Goal: Information Seeking & Learning: Learn about a topic

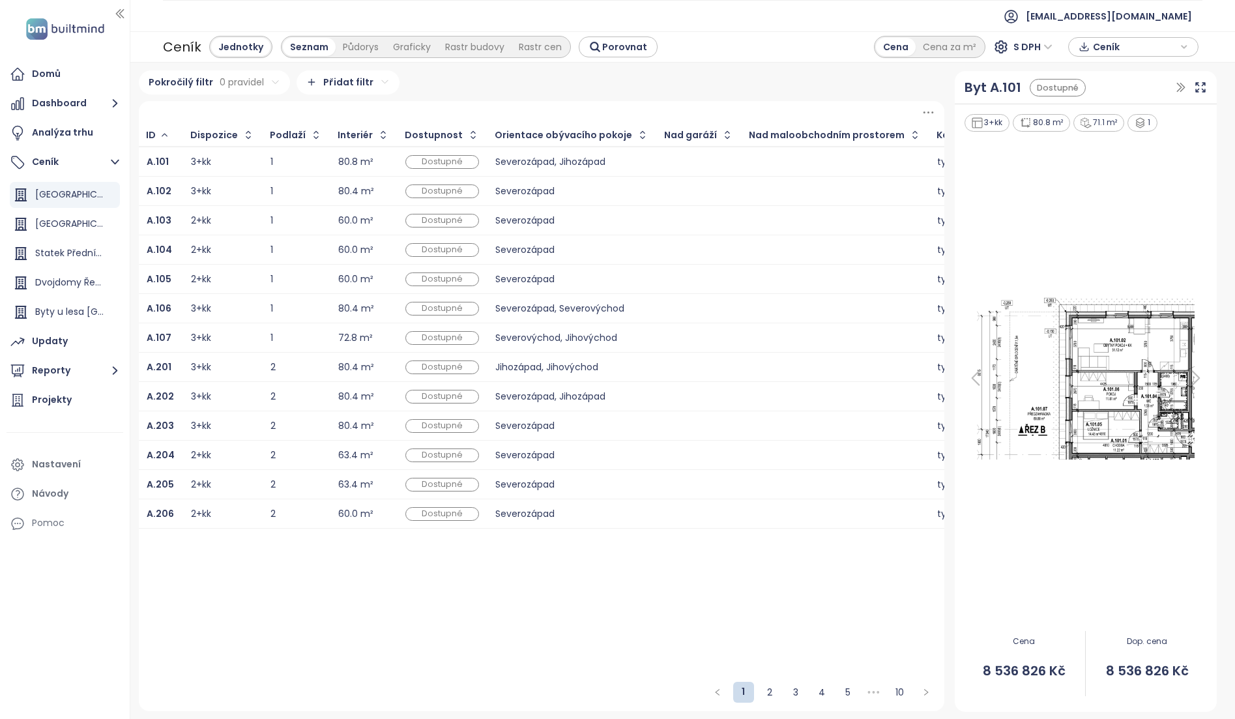
click at [176, 156] on td "A.101" at bounding box center [161, 162] width 44 height 30
click at [154, 158] on b "A.101" at bounding box center [158, 161] width 22 height 13
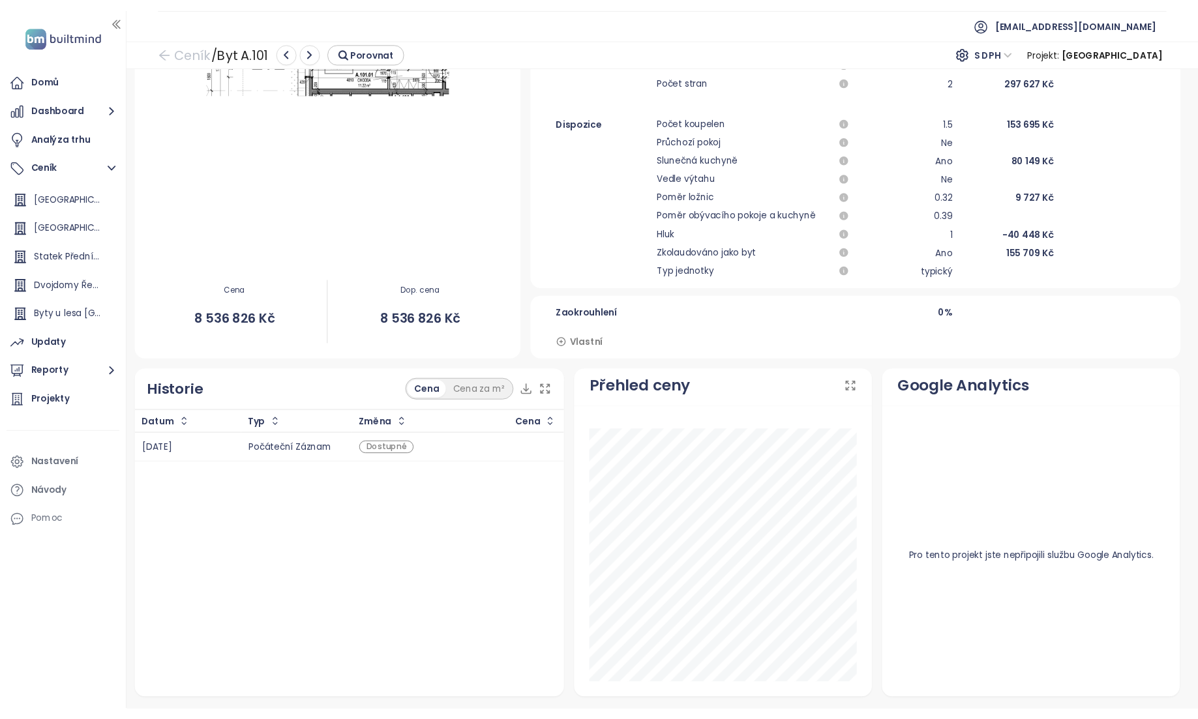
scroll to position [412, 0]
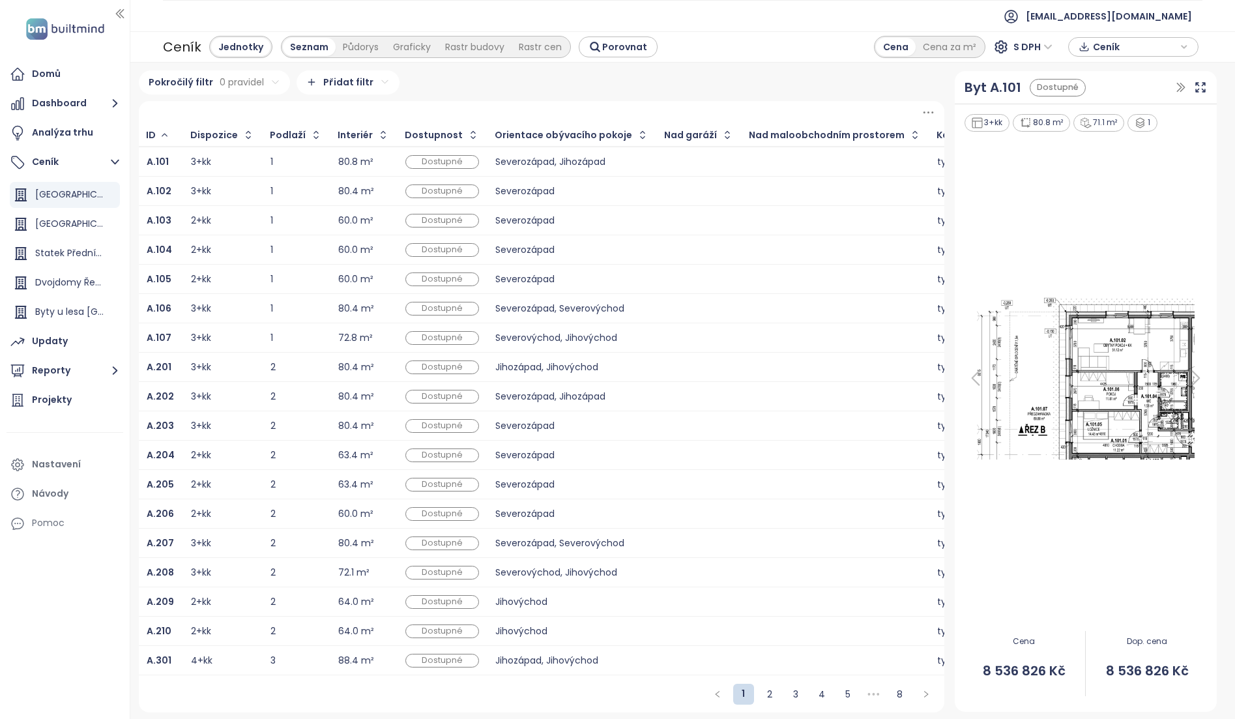
click at [340, 162] on div "80.8 m²" at bounding box center [355, 162] width 35 height 8
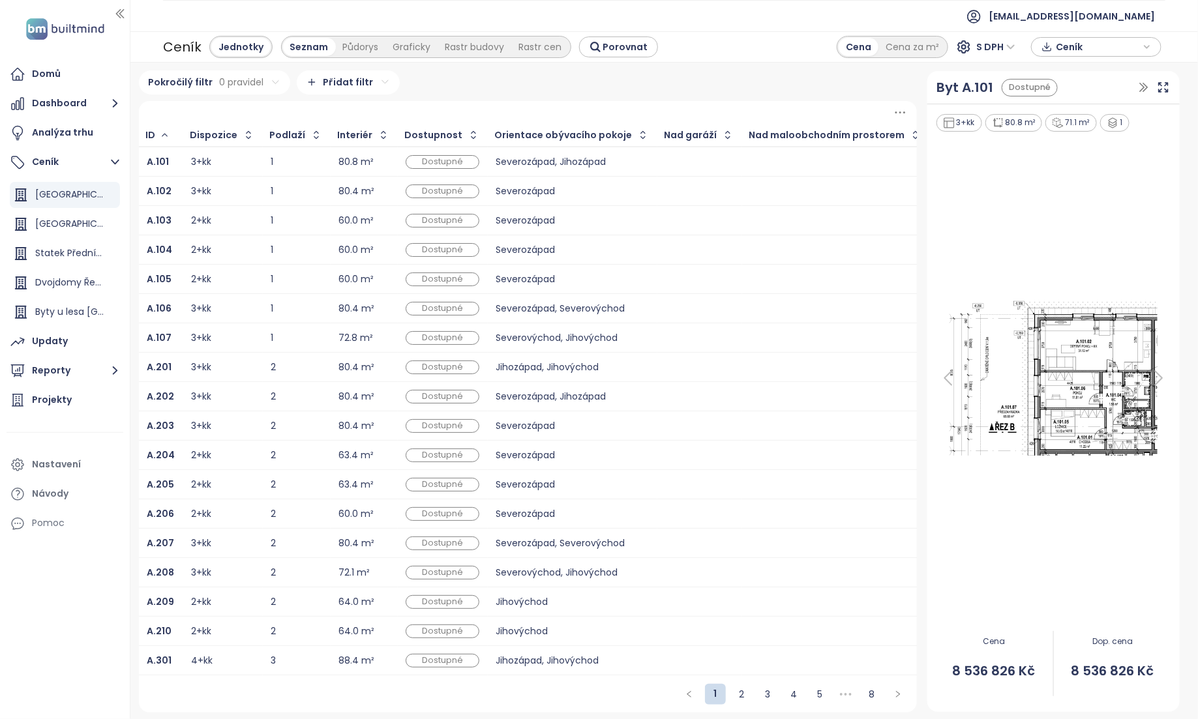
click at [227, 48] on div "Jednotky" at bounding box center [240, 47] width 59 height 18
click at [71, 160] on button "Ceník" at bounding box center [65, 162] width 117 height 26
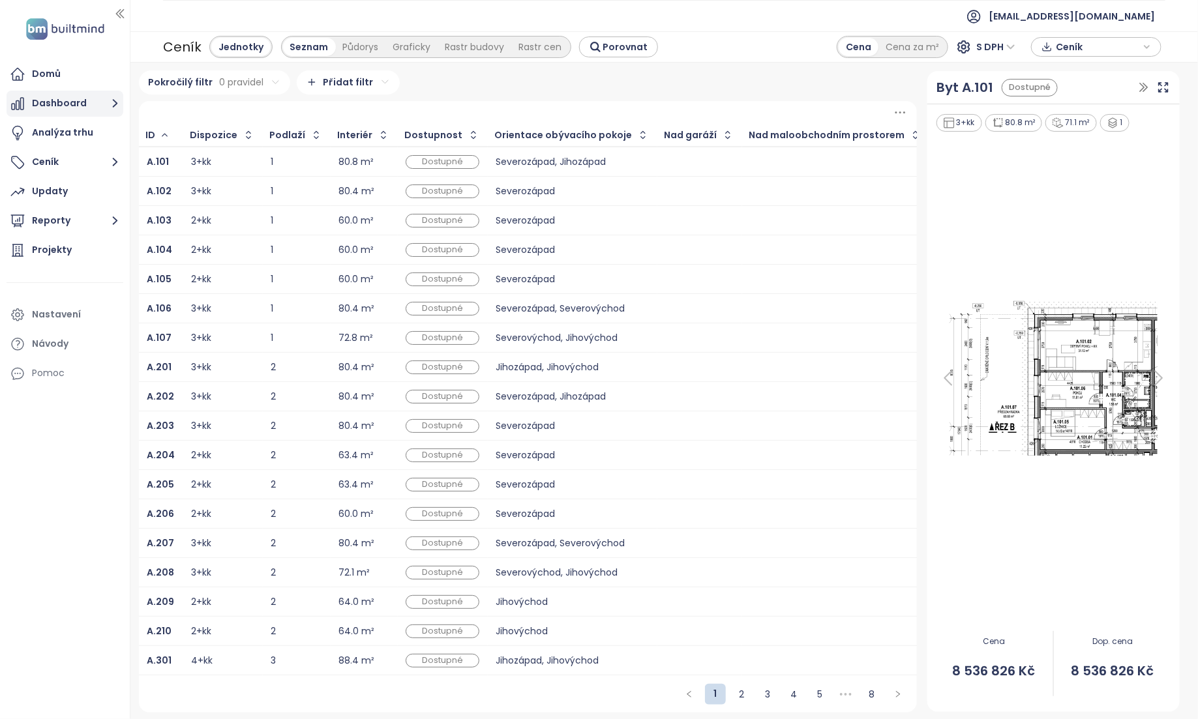
click at [72, 100] on button "Dashboard" at bounding box center [65, 104] width 117 height 26
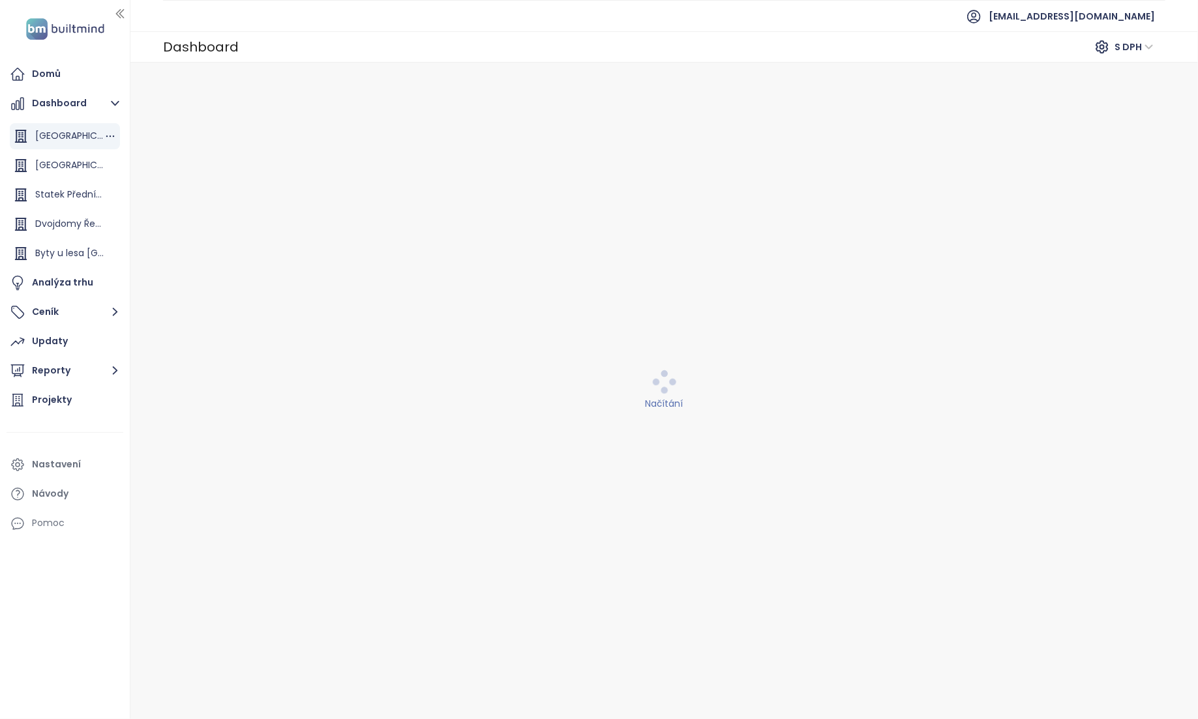
click at [67, 140] on span "[GEOGRAPHIC_DATA]" at bounding box center [83, 135] width 96 height 13
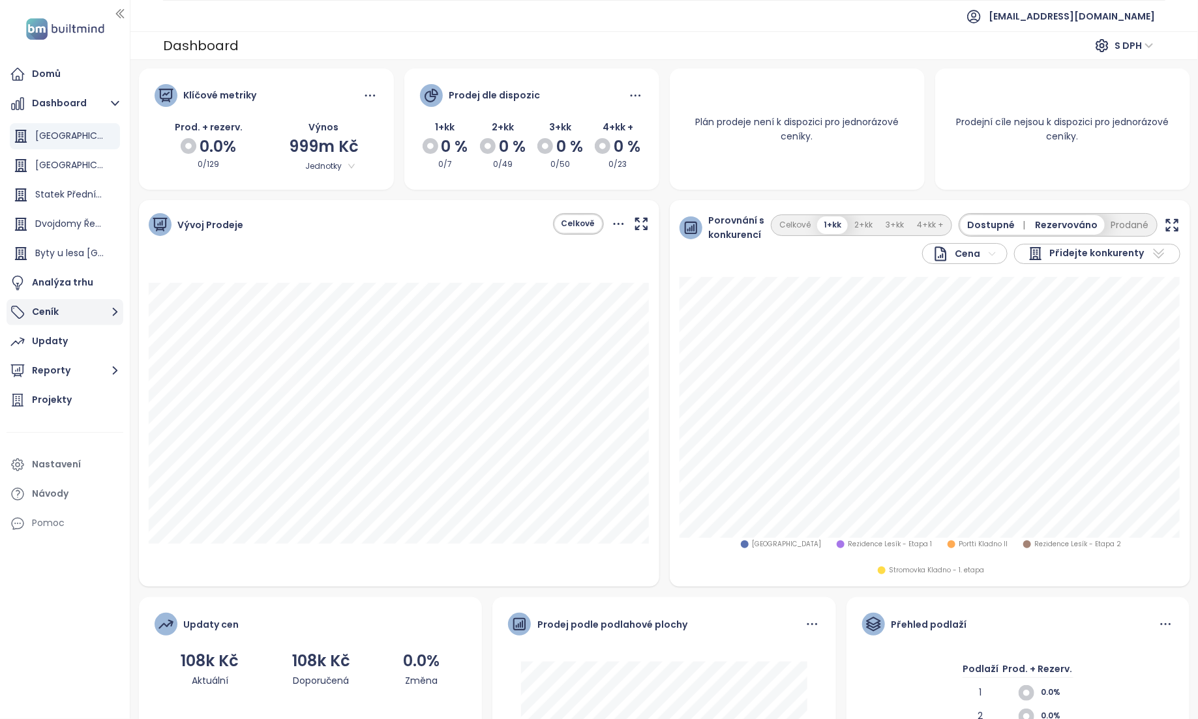
click at [70, 316] on button "Ceník" at bounding box center [65, 312] width 117 height 26
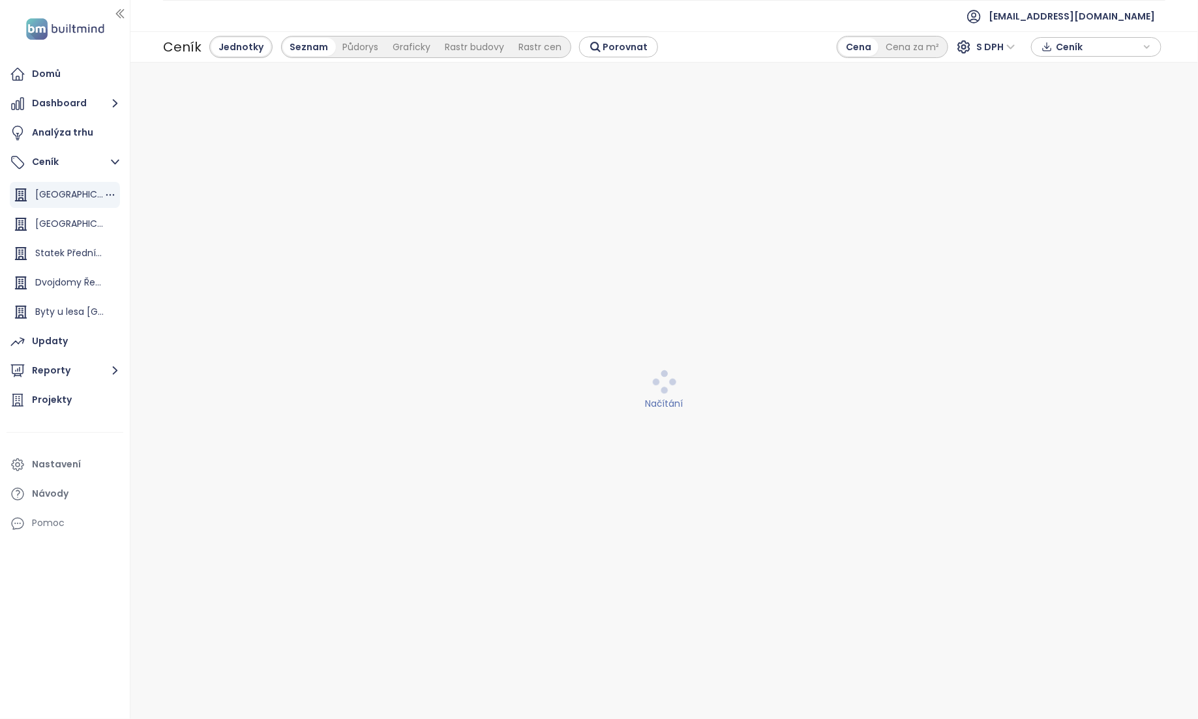
click at [71, 190] on span "[GEOGRAPHIC_DATA]" at bounding box center [83, 194] width 96 height 13
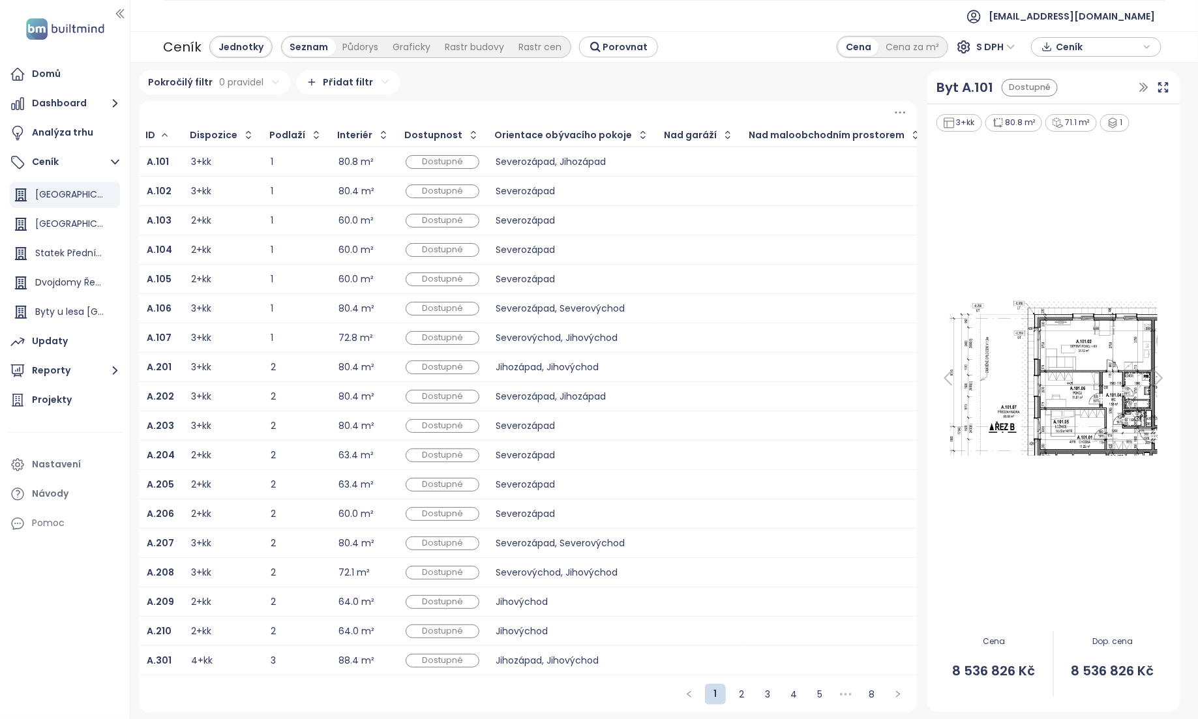
click at [221, 50] on div "Jednotky" at bounding box center [240, 47] width 59 height 18
click at [245, 83] on html "Domů Dashboard Analýza trhu Ceník Panská Zahrada [GEOGRAPHIC_DATA] [GEOGRAPHIC_…" at bounding box center [599, 359] width 1198 height 719
click at [72, 374] on button "Reporty" at bounding box center [65, 371] width 117 height 26
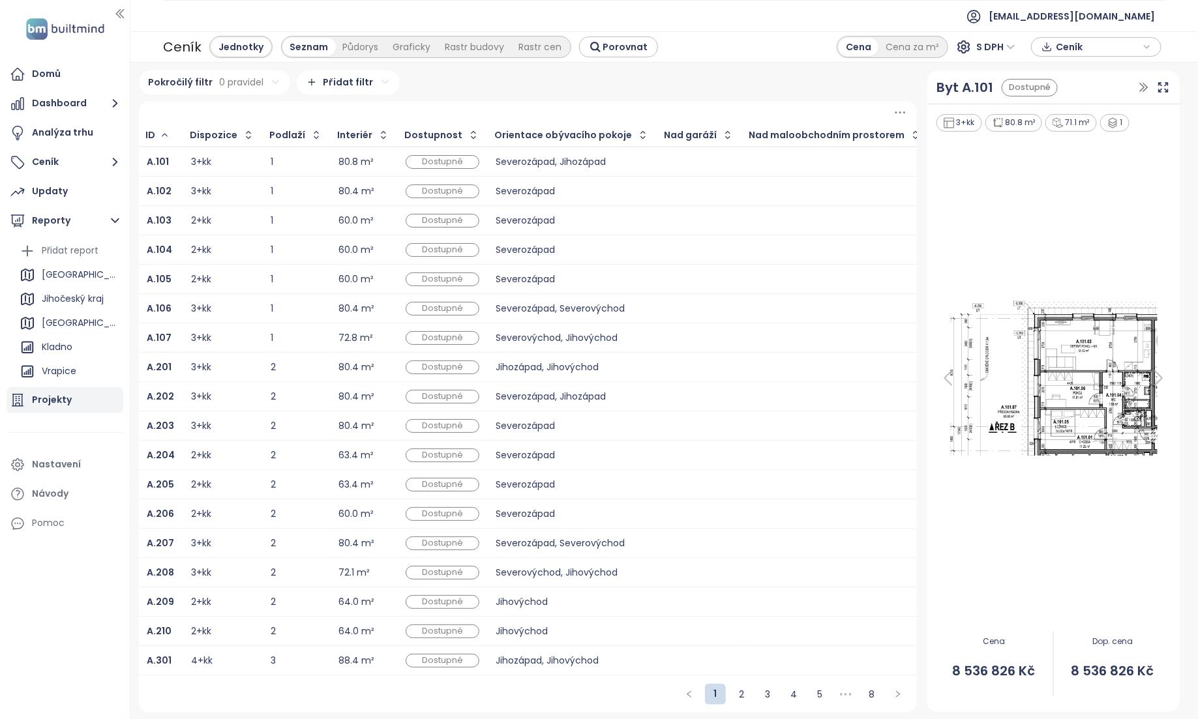
click at [64, 400] on div "Projekty" at bounding box center [52, 400] width 40 height 16
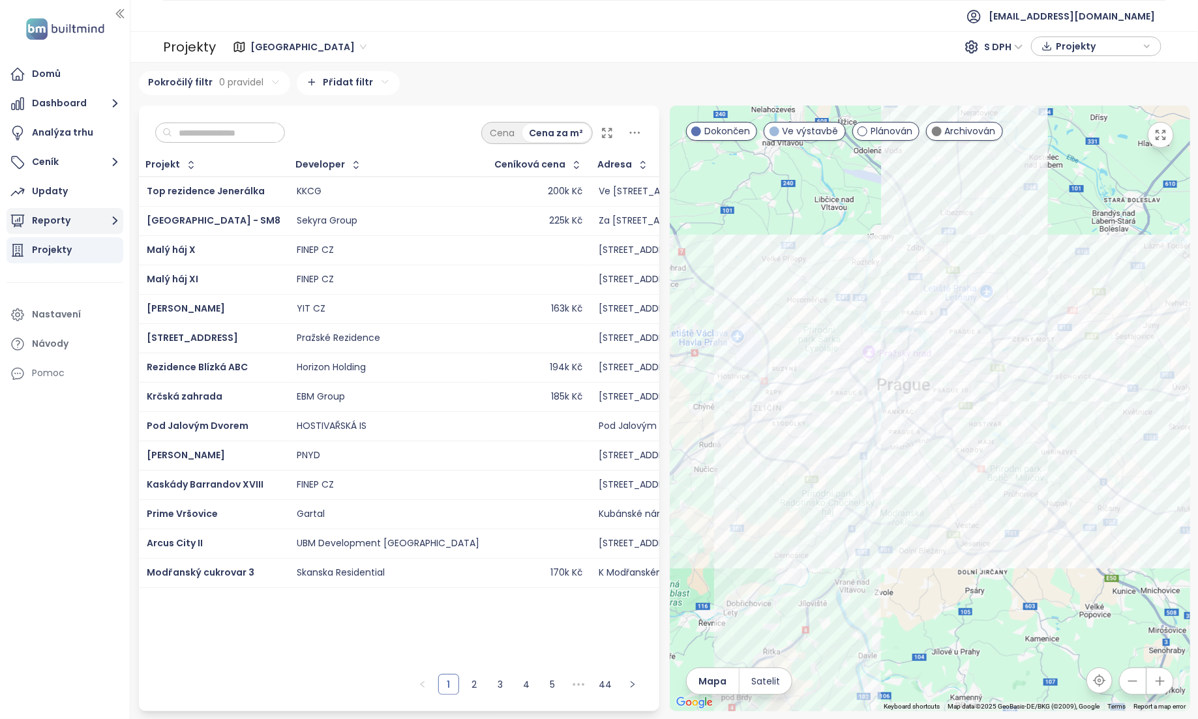
click at [57, 225] on button "Reporty" at bounding box center [65, 221] width 117 height 26
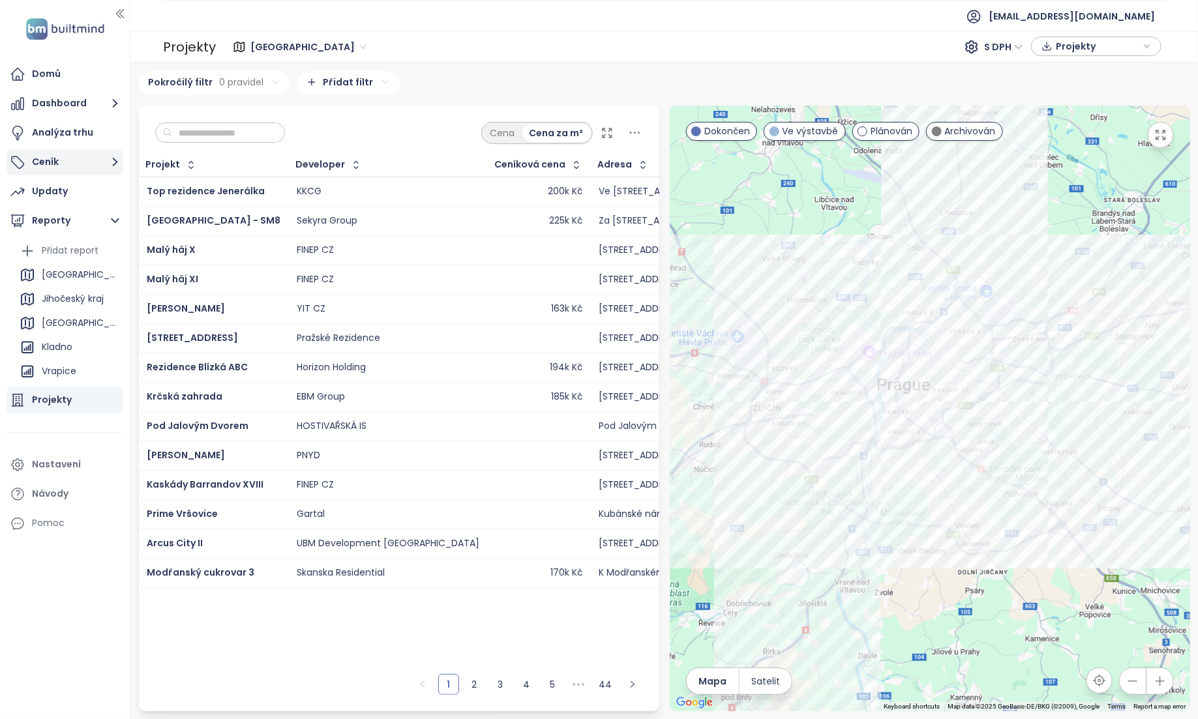
click at [68, 165] on button "Ceník" at bounding box center [65, 162] width 117 height 26
